Goal: Information Seeking & Learning: Learn about a topic

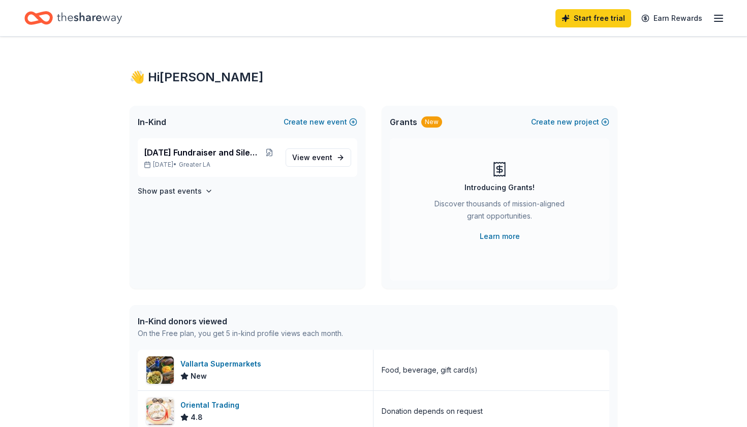
click at [718, 19] on icon "button" at bounding box center [718, 18] width 12 height 12
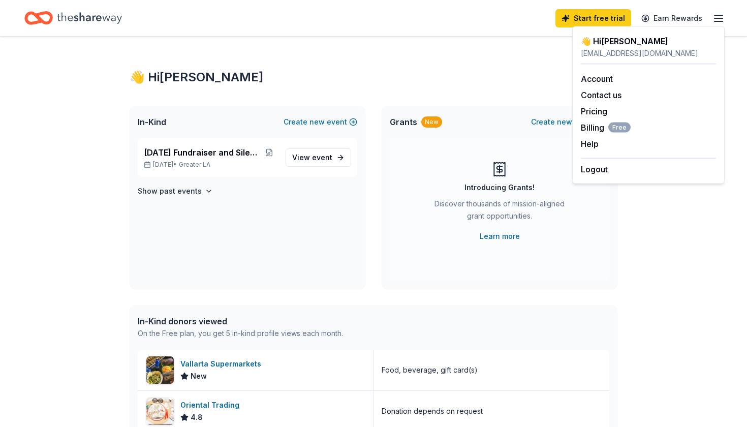
click at [634, 207] on div "👋 Hi [PERSON_NAME] In-Kind Create new event [DATE] Fundraiser and Silent Auctio…" at bounding box center [373, 391] width 747 height 709
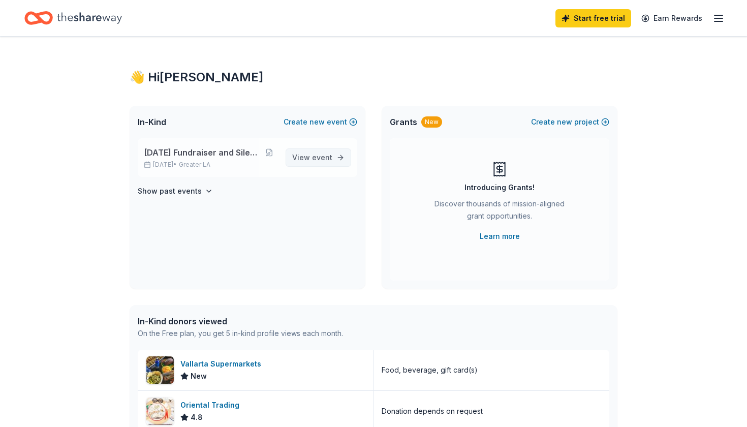
click at [323, 155] on span "event" at bounding box center [322, 157] width 20 height 9
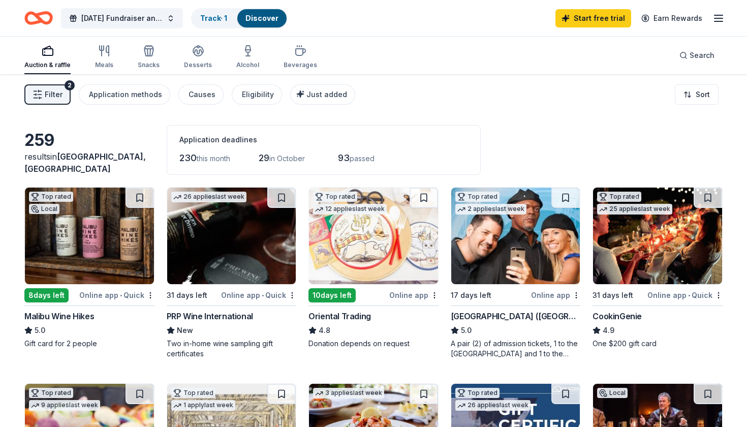
click at [52, 95] on span "Filter" at bounding box center [54, 94] width 18 height 12
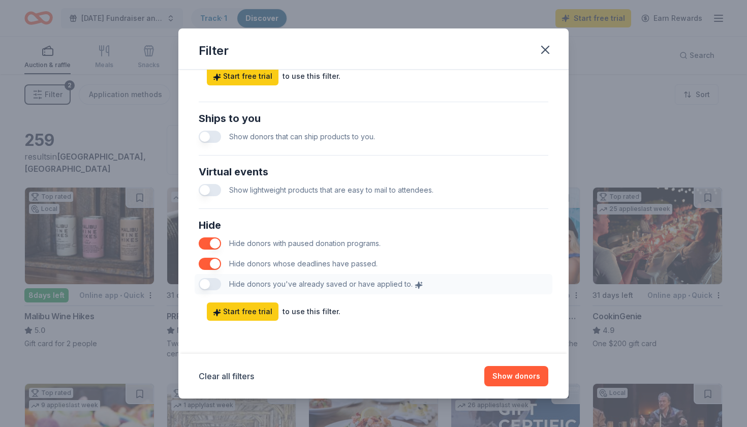
scroll to position [455, 0]
click at [209, 285] on div "Hide Hide donors with paused donation programs. Hide donors whose deadlines hav…" at bounding box center [374, 255] width 358 height 85
click at [202, 284] on div "Hide Hide donors with paused donation programs. Hide donors whose deadlines hav…" at bounding box center [374, 255] width 358 height 85
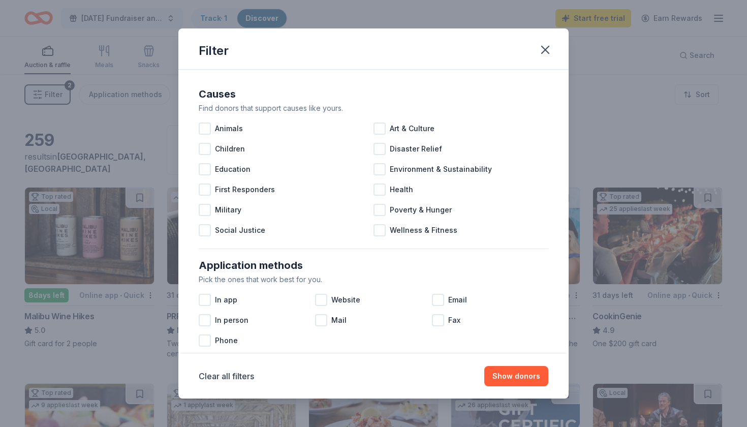
scroll to position [0, 0]
click at [506, 378] on button "Show donors" at bounding box center [516, 376] width 64 height 20
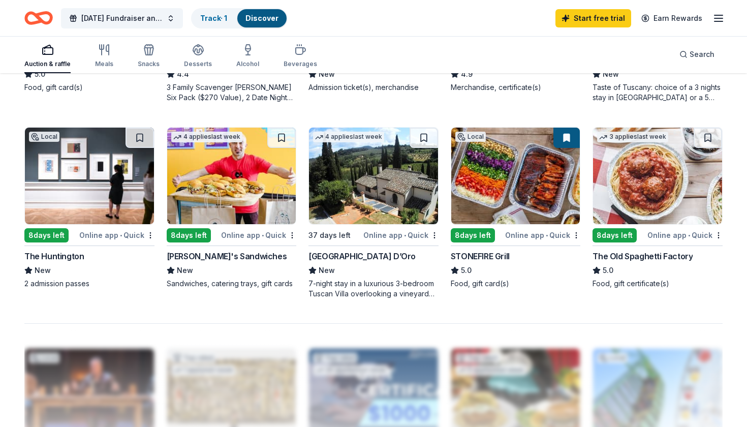
scroll to position [548, 0]
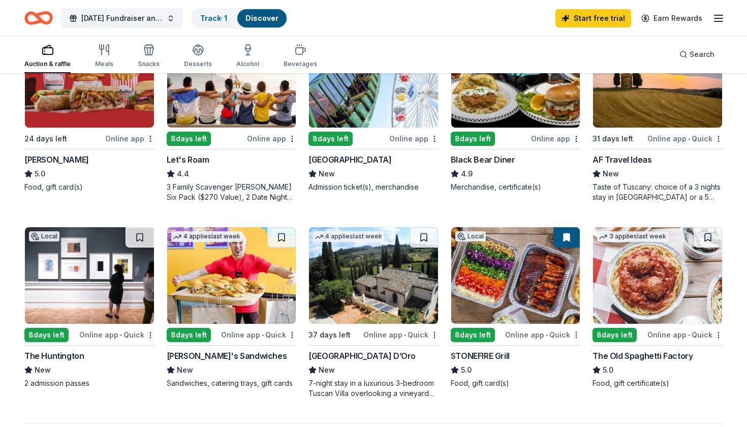
click at [655, 296] on img at bounding box center [657, 275] width 129 height 96
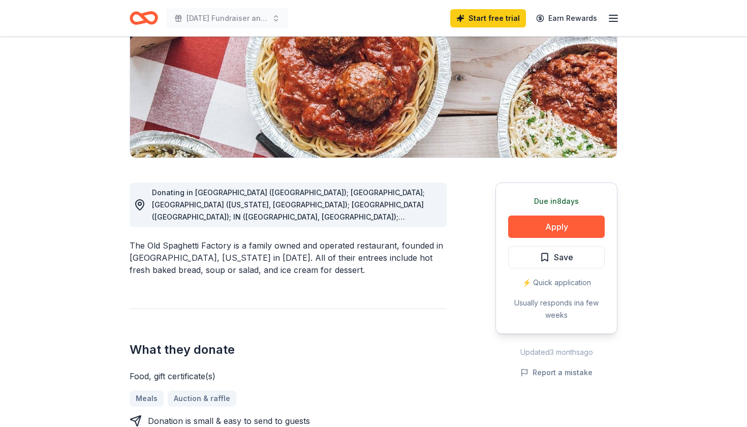
scroll to position [160, 0]
